Goal: Task Accomplishment & Management: Manage account settings

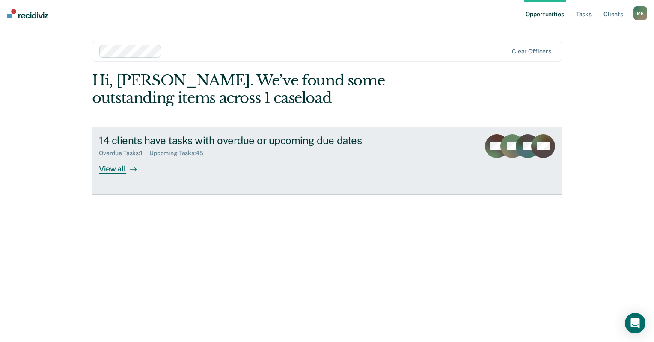
click at [119, 161] on div "View all" at bounding box center [123, 165] width 48 height 17
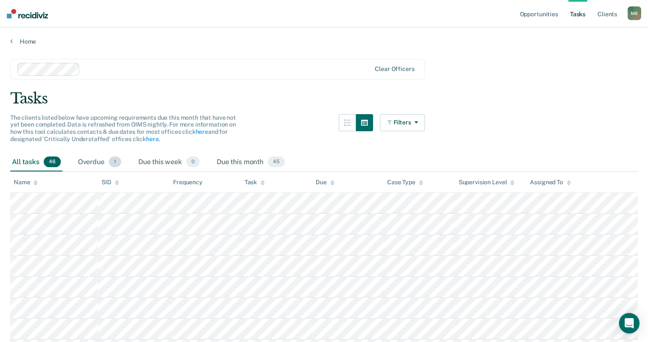
click at [79, 169] on div "Overdue 1" at bounding box center [99, 162] width 47 height 19
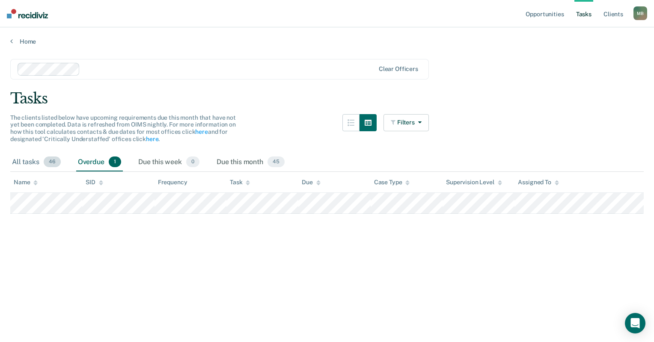
click at [20, 156] on div "All tasks 46" at bounding box center [36, 162] width 52 height 19
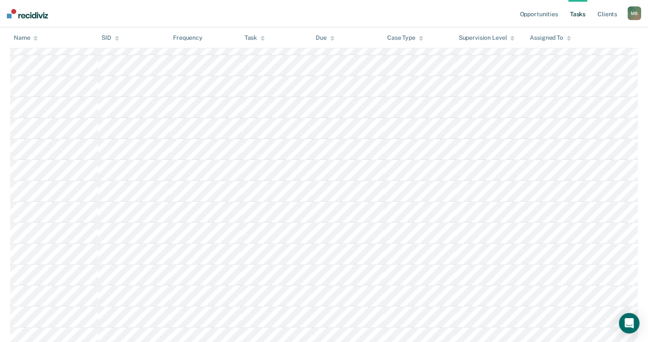
scroll to position [342, 0]
